Goal: Browse casually

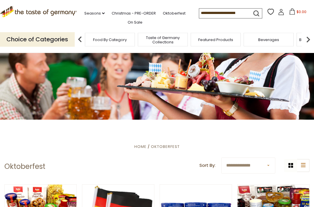
scroll to position [16, 0]
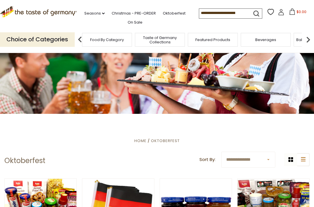
click at [276, 40] on div "Beverages" at bounding box center [266, 40] width 50 height 14
click at [185, 37] on div "Candy" at bounding box center [160, 40] width 50 height 14
click at [80, 43] on img at bounding box center [80, 40] width 12 height 12
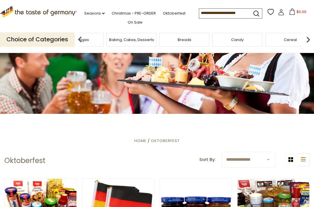
click at [81, 41] on img at bounding box center [80, 40] width 12 height 12
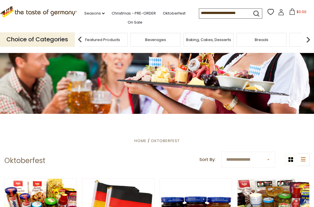
click at [186, 38] on span "Baking, Cakes, Desserts" at bounding box center [208, 40] width 45 height 4
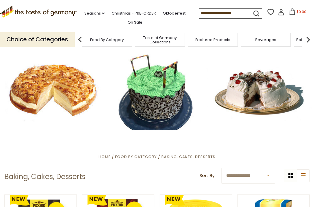
click at [284, 38] on div "Beverages" at bounding box center [266, 40] width 50 height 14
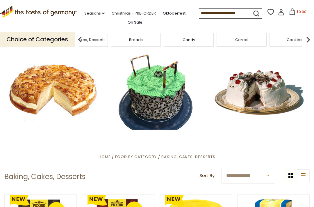
click at [74, 43] on img at bounding box center [80, 40] width 12 height 12
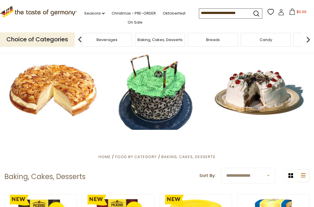
click at [78, 42] on img at bounding box center [80, 40] width 12 height 12
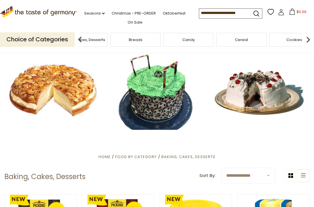
click at [108, 45] on div "Baking, Cakes, Desserts" at bounding box center [83, 40] width 50 height 14
click at [75, 39] on img at bounding box center [80, 40] width 12 height 12
click at [94, 38] on div "Baking, Cakes, Desserts" at bounding box center [67, 40] width 53 height 14
click at [94, 14] on link "Seasons dropdown_arrow" at bounding box center [94, 13] width 20 height 6
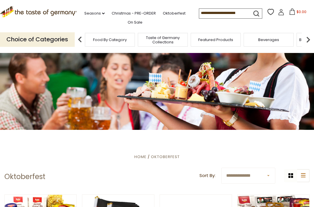
click at [266, 177] on select "**********" at bounding box center [249, 176] width 54 height 16
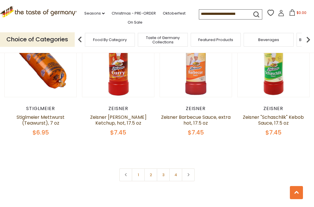
scroll to position [1263, 0]
